Goal: Task Accomplishment & Management: Complete application form

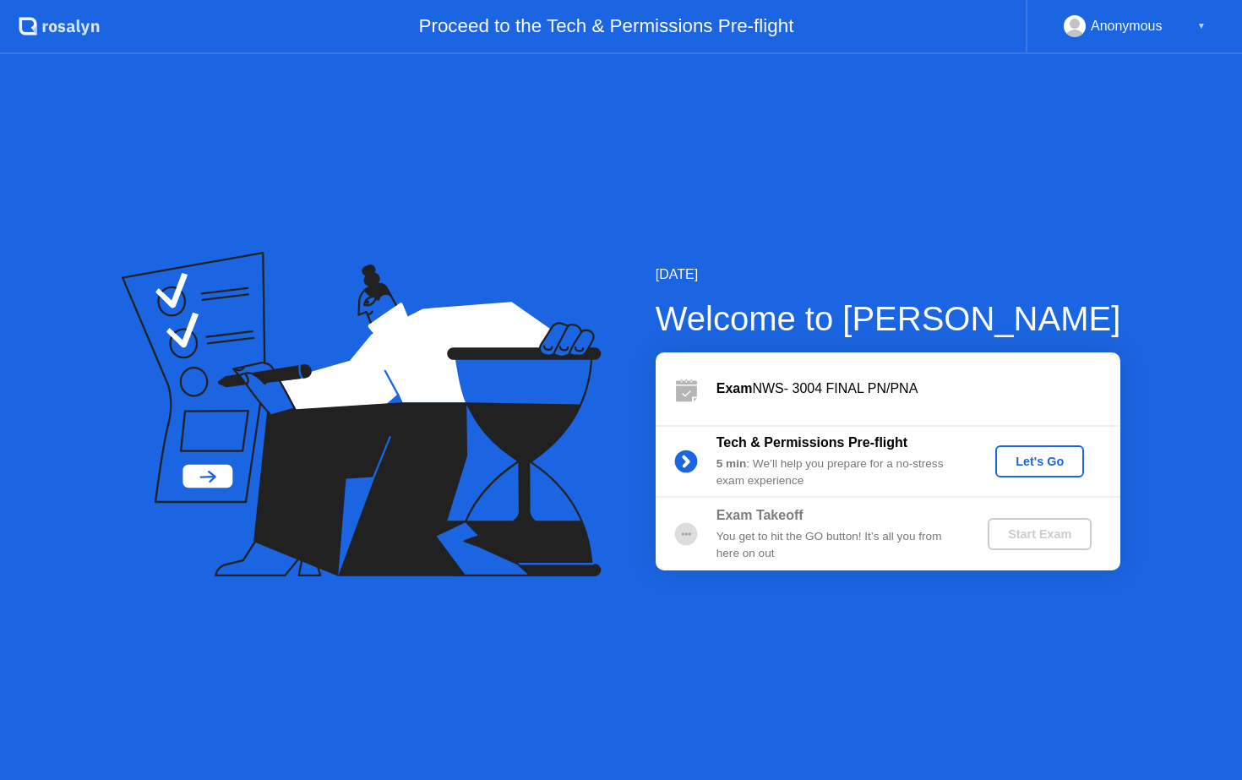
click at [1045, 464] on div "Let's Go" at bounding box center [1039, 462] width 75 height 14
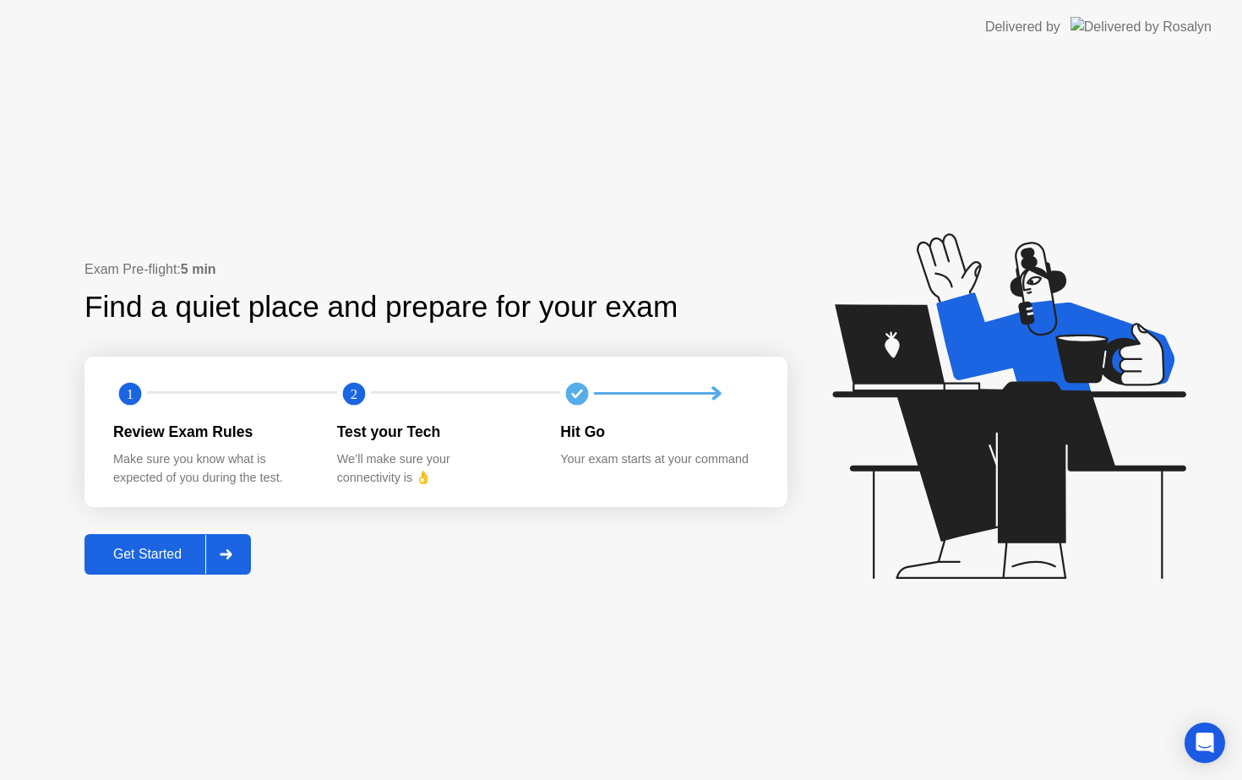
click at [155, 547] on div "Get Started" at bounding box center [148, 554] width 116 height 15
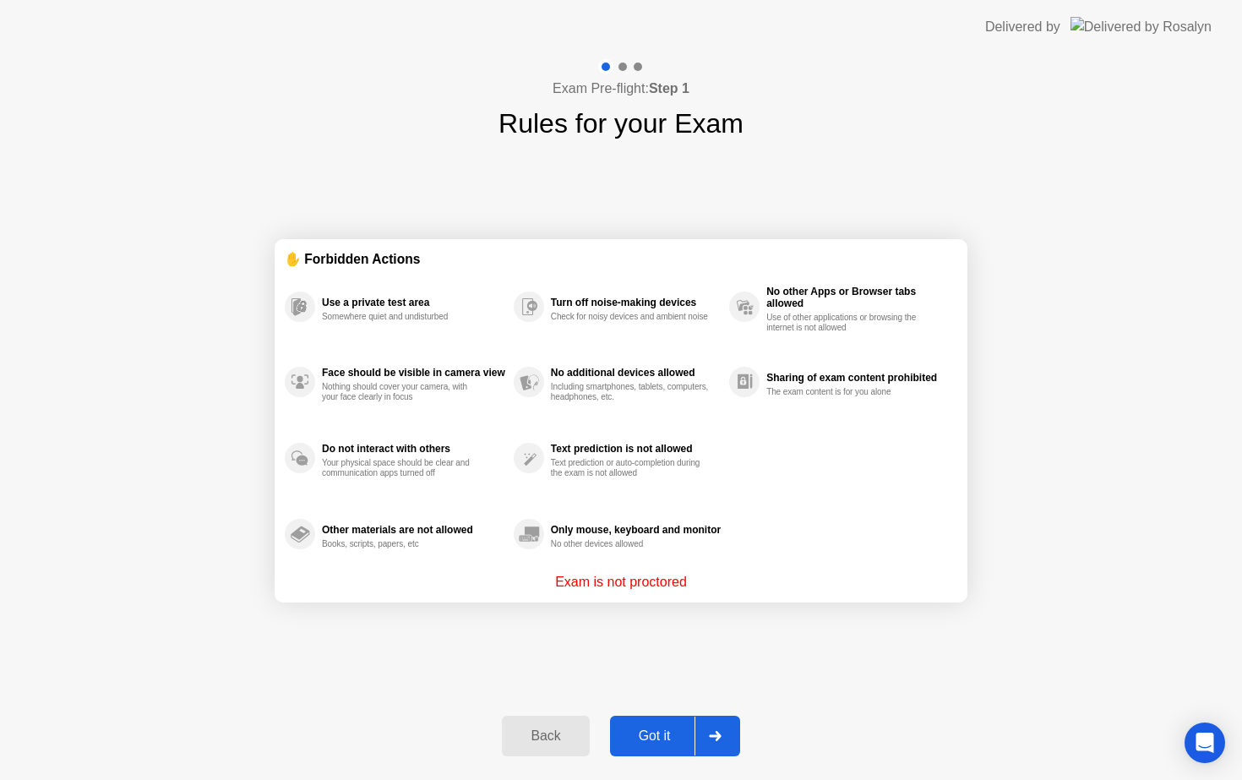
click at [649, 742] on div "Got it" at bounding box center [654, 736] width 79 height 15
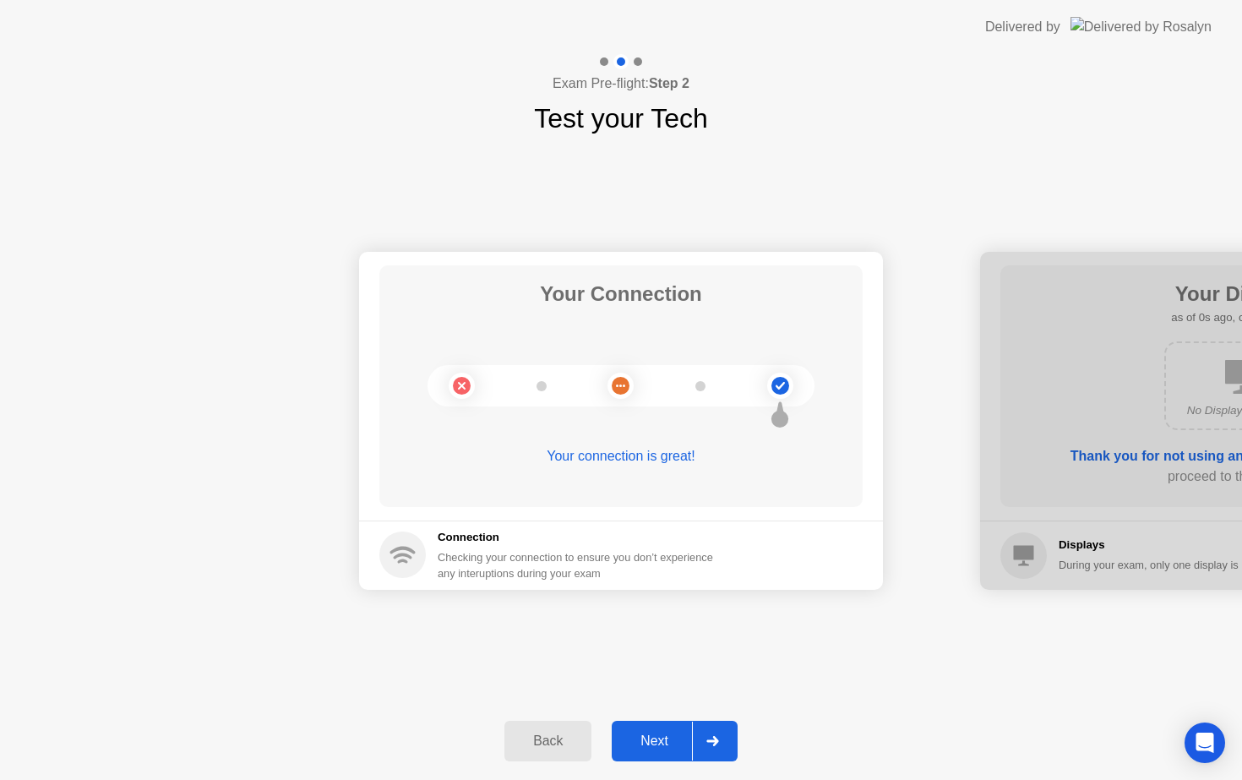
click at [649, 742] on div "Next" at bounding box center [654, 741] width 75 height 15
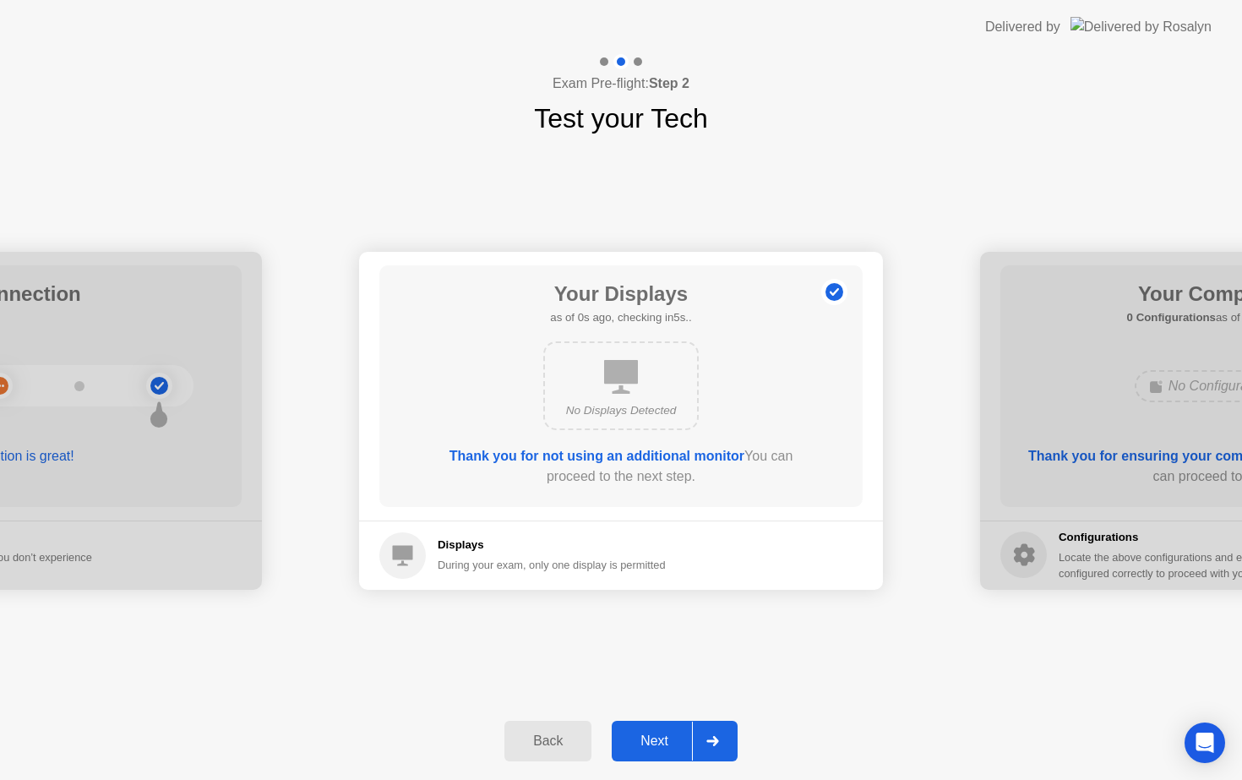
click at [649, 742] on div "Next" at bounding box center [654, 741] width 75 height 15
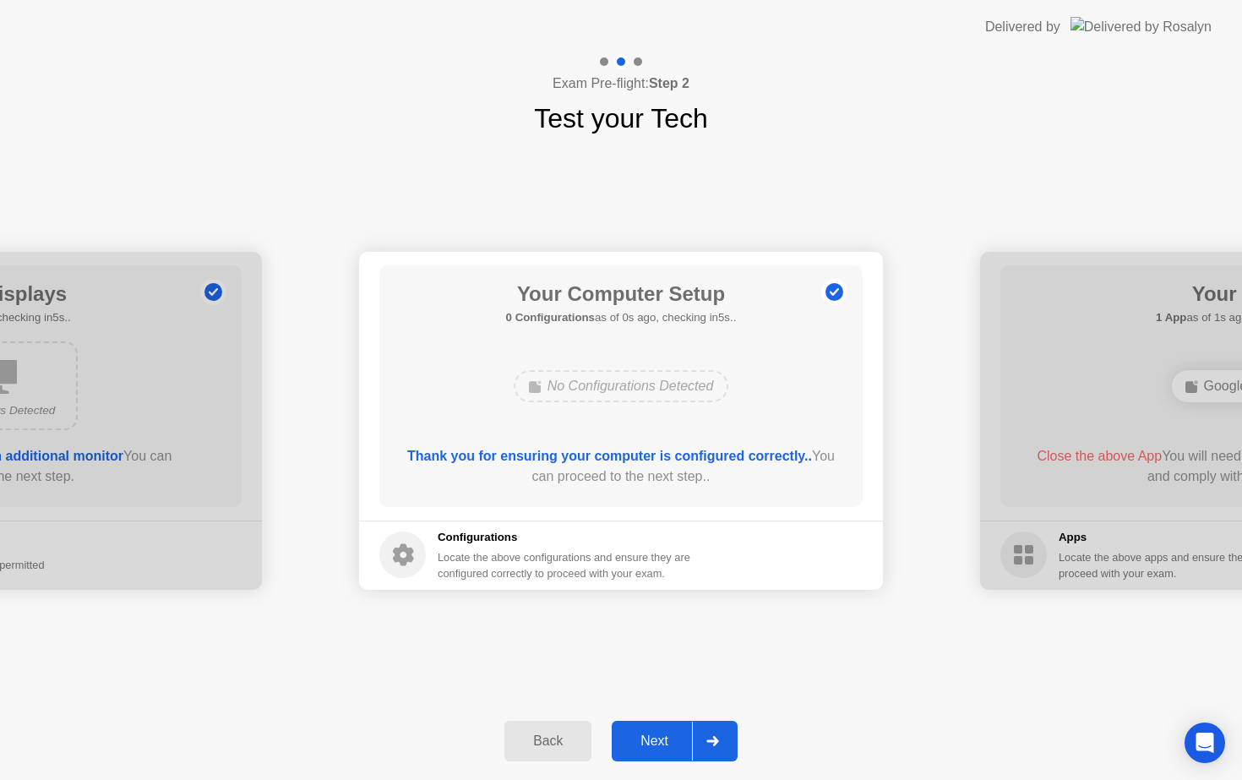
click at [649, 742] on div "Next" at bounding box center [654, 741] width 75 height 15
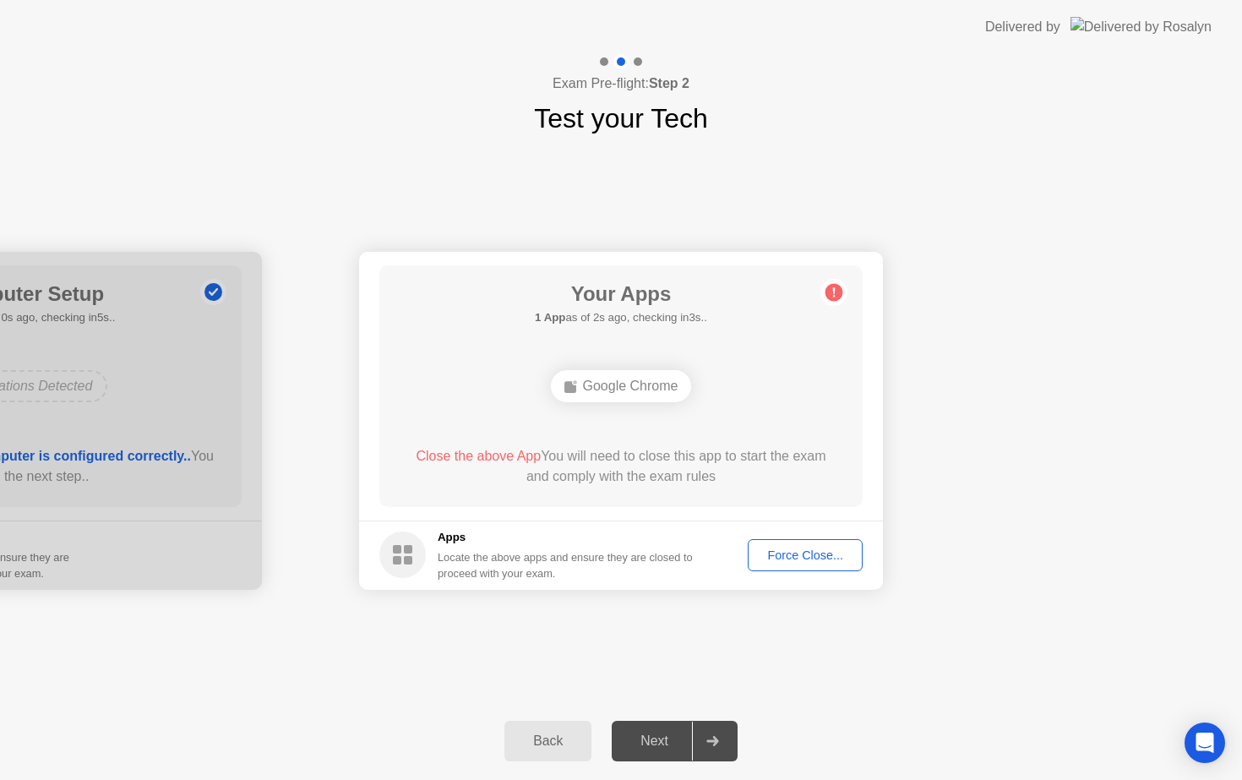
click at [789, 549] on div "Force Close..." at bounding box center [805, 556] width 103 height 14
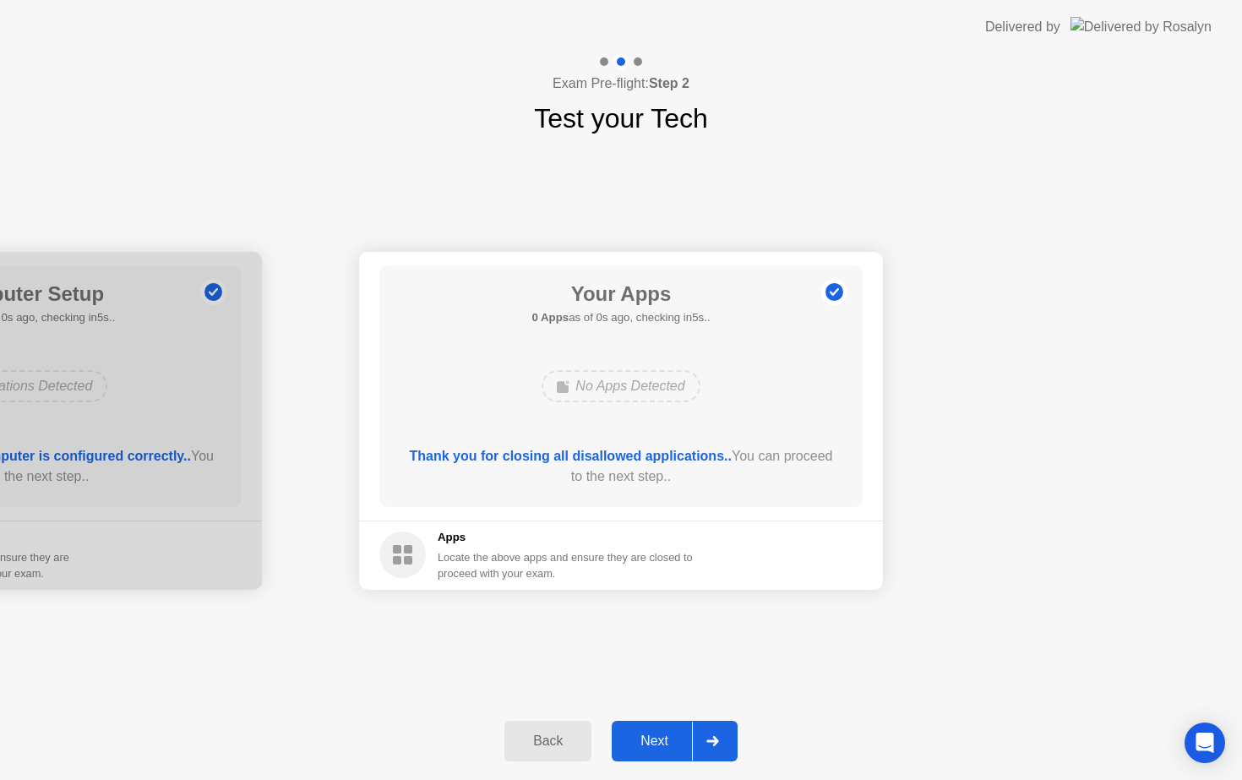
click at [682, 737] on div "Next" at bounding box center [654, 741] width 75 height 15
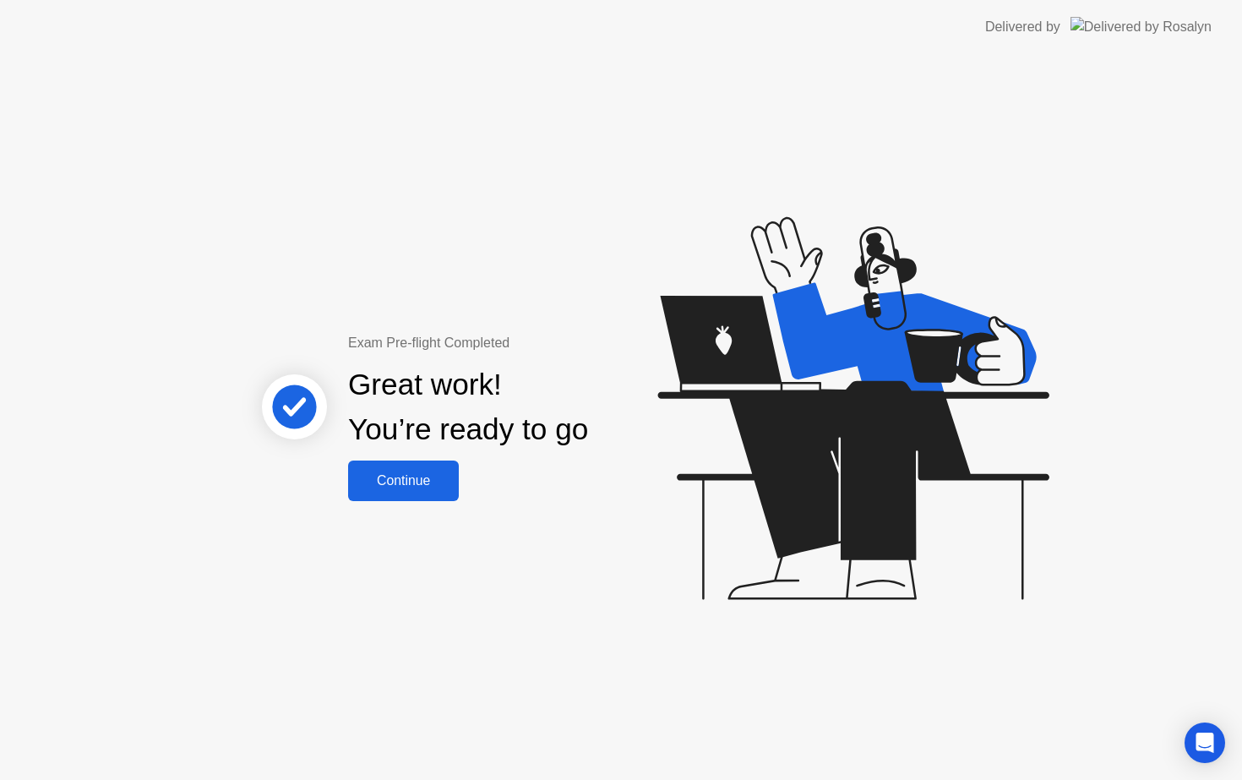
click at [390, 485] on div "Continue" at bounding box center [403, 480] width 101 height 15
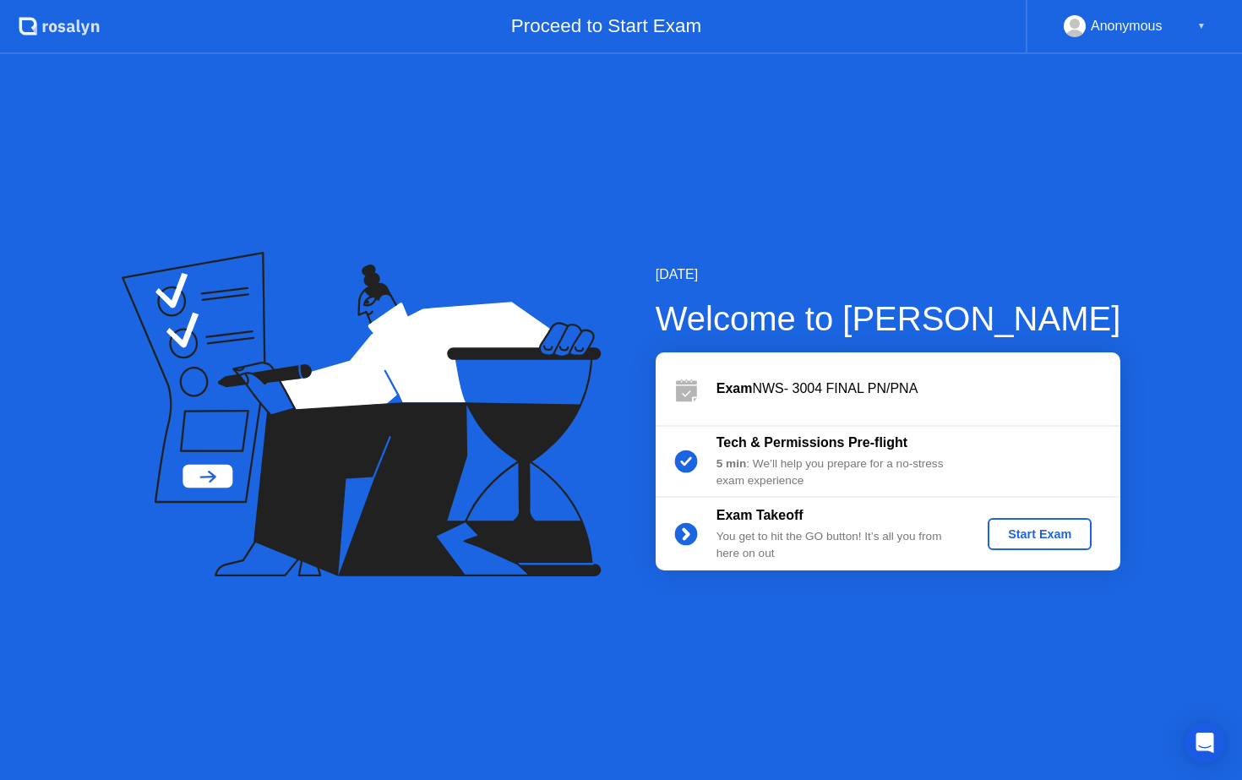
click at [1062, 539] on div "Start Exam" at bounding box center [1040, 534] width 90 height 14
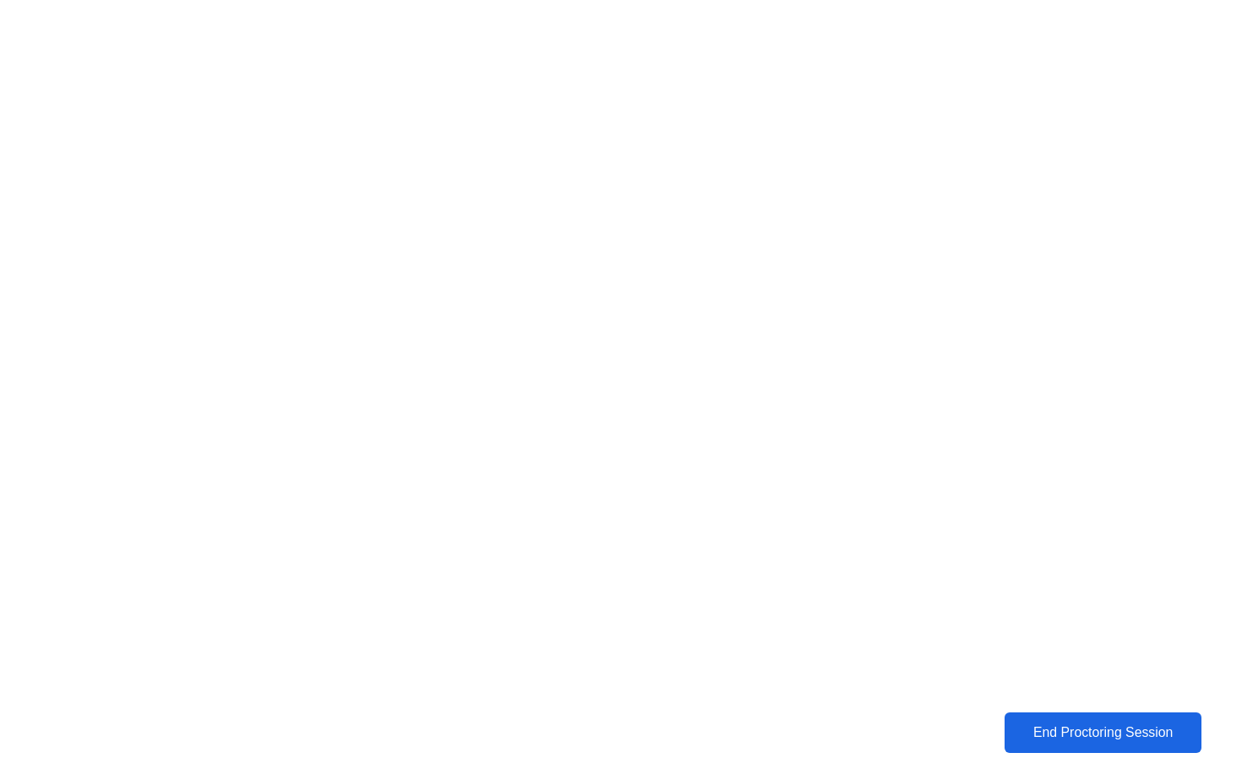
click at [1080, 725] on div "End Proctoring Session" at bounding box center [1103, 732] width 187 height 15
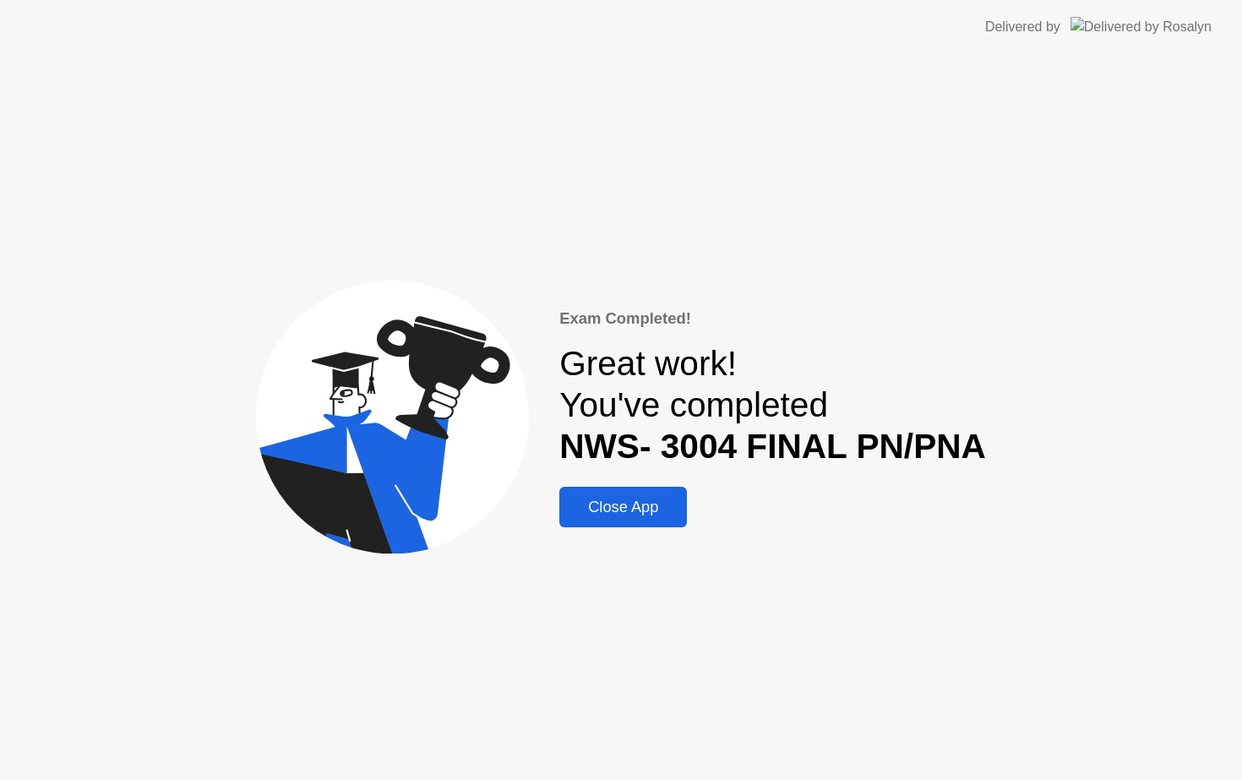
click at [653, 490] on button "Close App" at bounding box center [624, 507] width 128 height 41
